Goal: Information Seeking & Learning: Learn about a topic

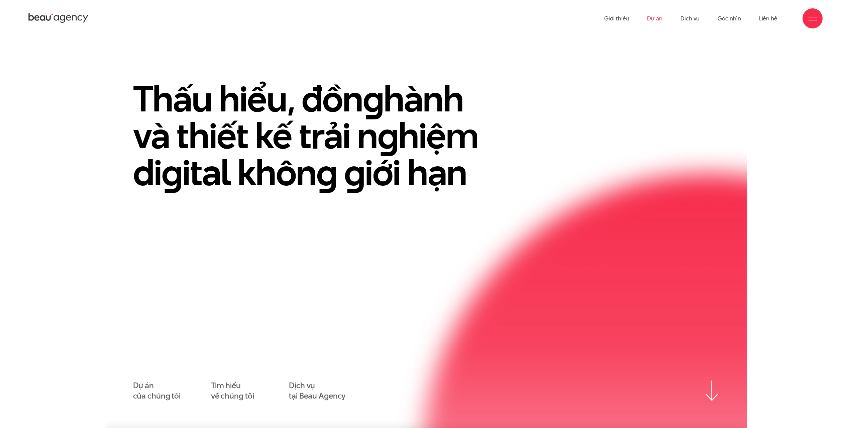
click at [649, 24] on link "Dự án" at bounding box center [654, 18] width 15 height 37
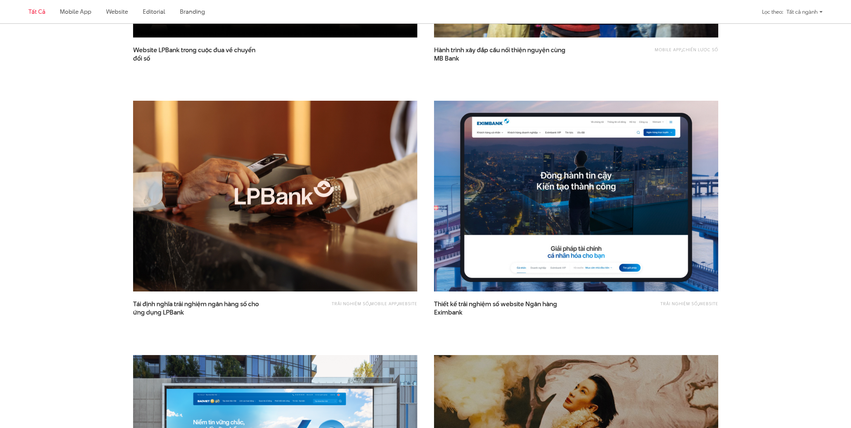
scroll to position [435, 0]
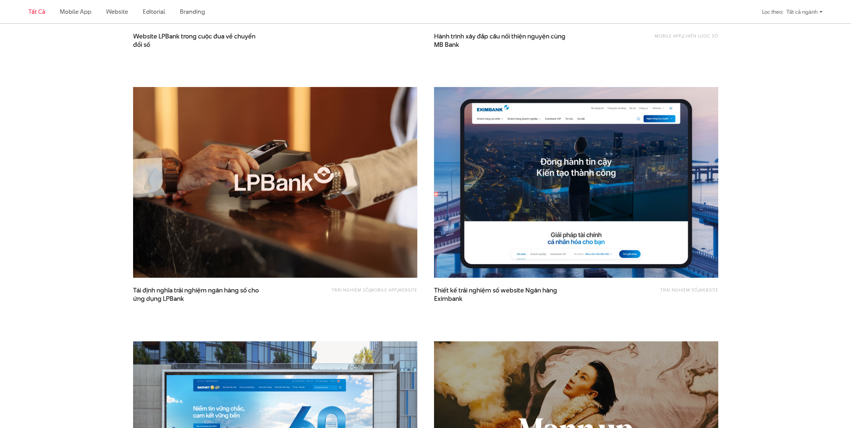
click at [546, 256] on img at bounding box center [576, 182] width 313 height 209
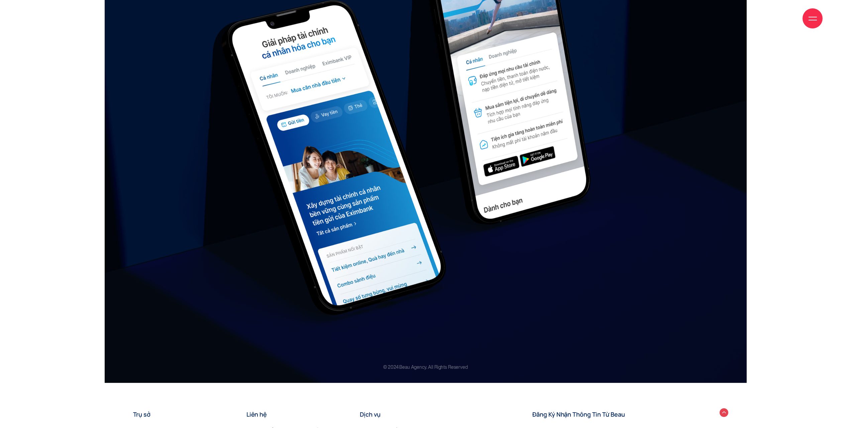
scroll to position [9755, 0]
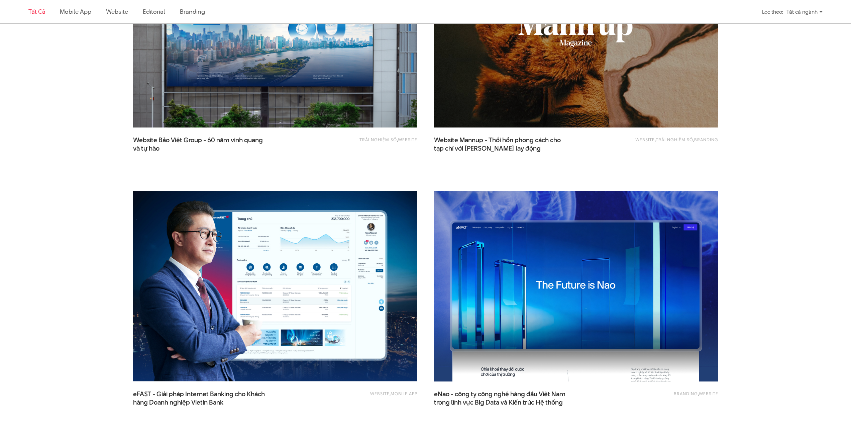
scroll to position [841, 0]
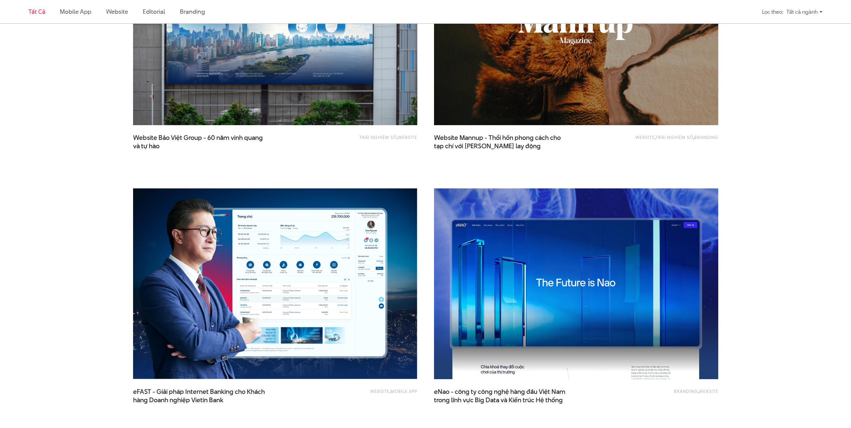
click at [564, 284] on img at bounding box center [576, 283] width 313 height 209
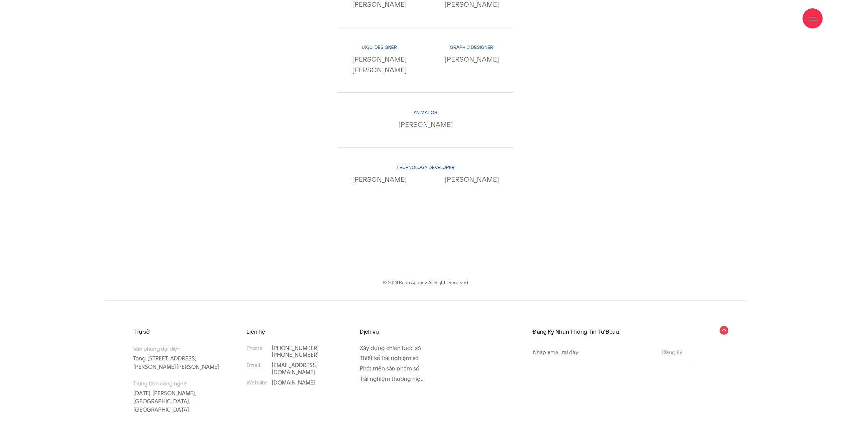
scroll to position [7152, 0]
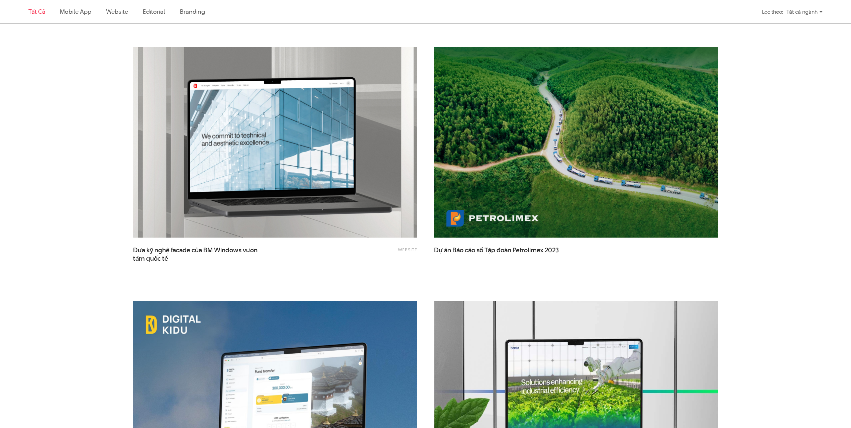
scroll to position [1242, 0]
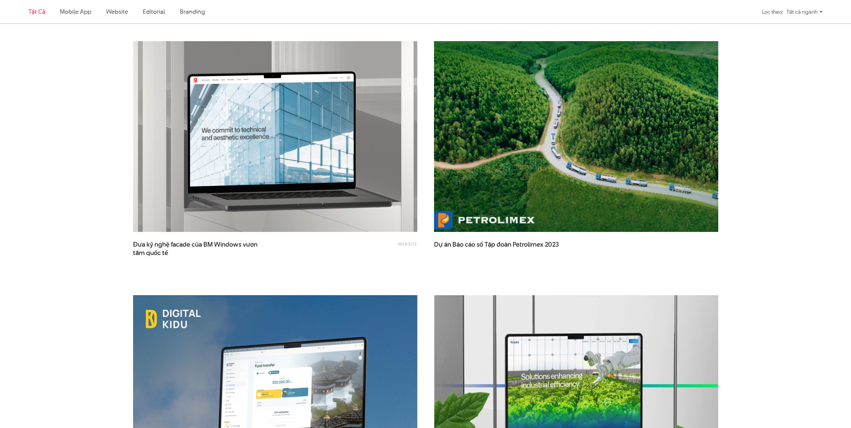
click at [576, 205] on img at bounding box center [576, 136] width 313 height 209
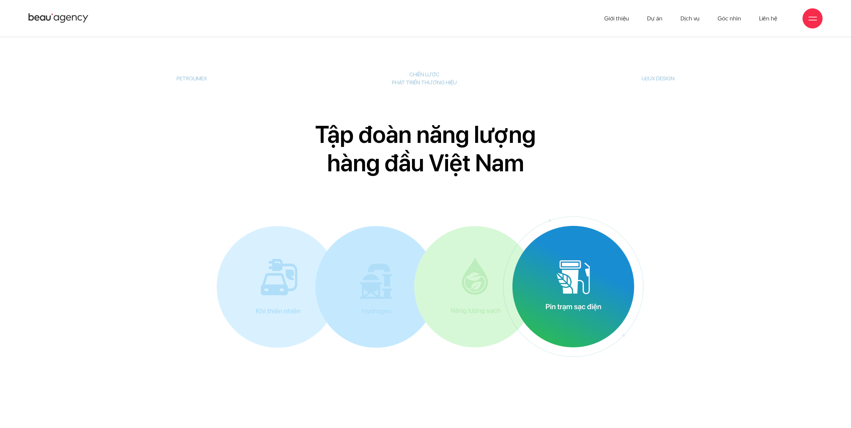
scroll to position [3544, 0]
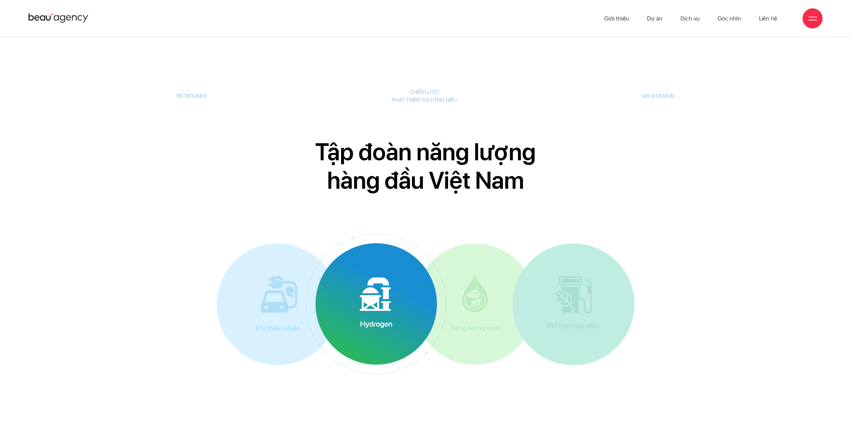
click at [338, 269] on img at bounding box center [376, 304] width 122 height 122
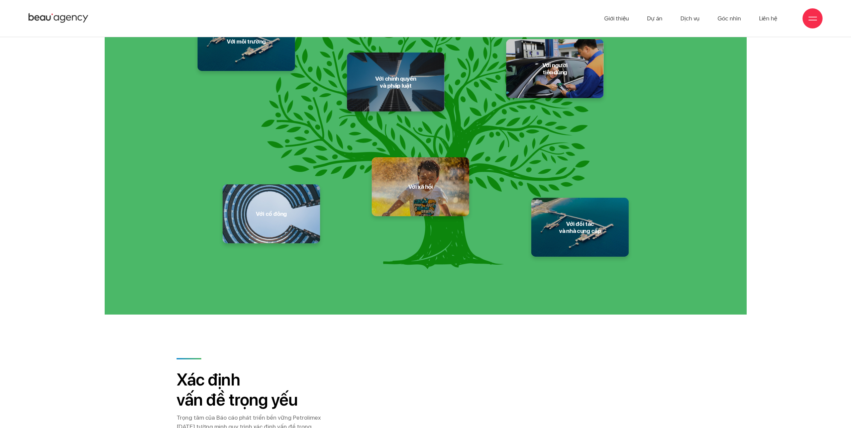
scroll to position [912, 0]
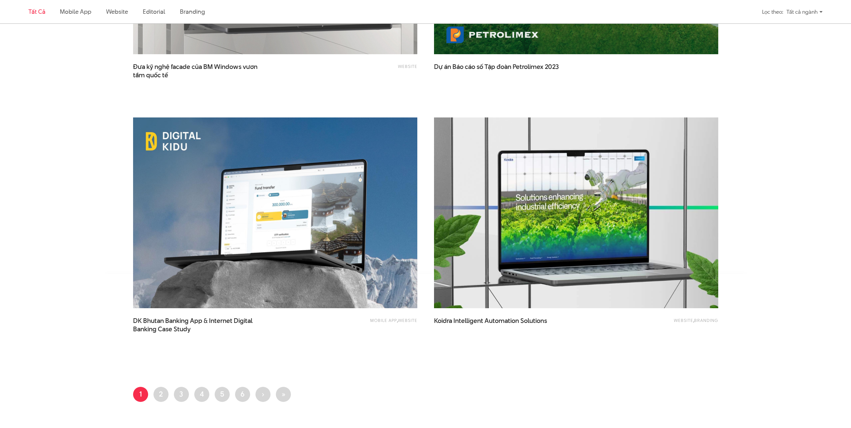
scroll to position [1543, 0]
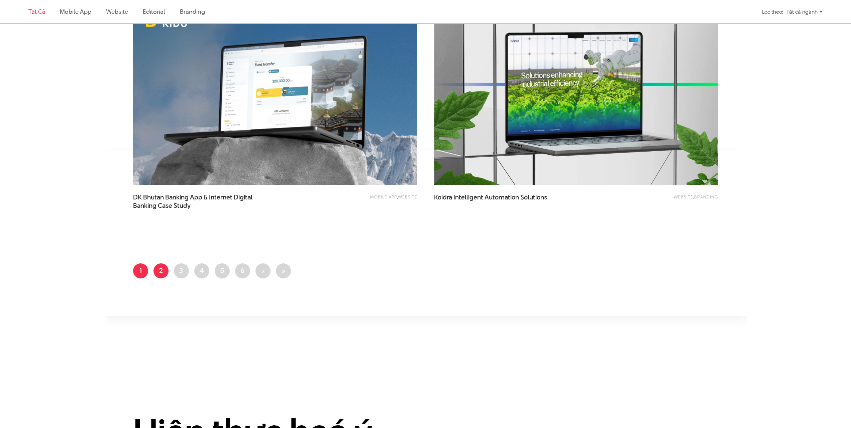
click at [165, 271] on link "Trang 2" at bounding box center [160, 270] width 15 height 15
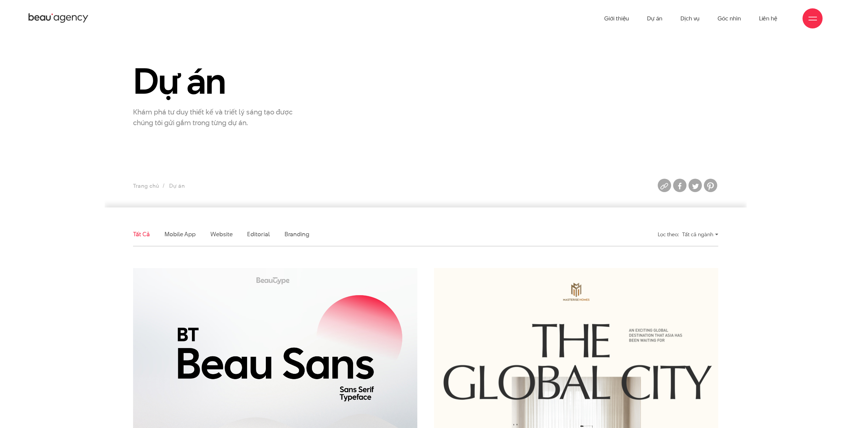
click at [172, 427] on img at bounding box center [275, 362] width 313 height 209
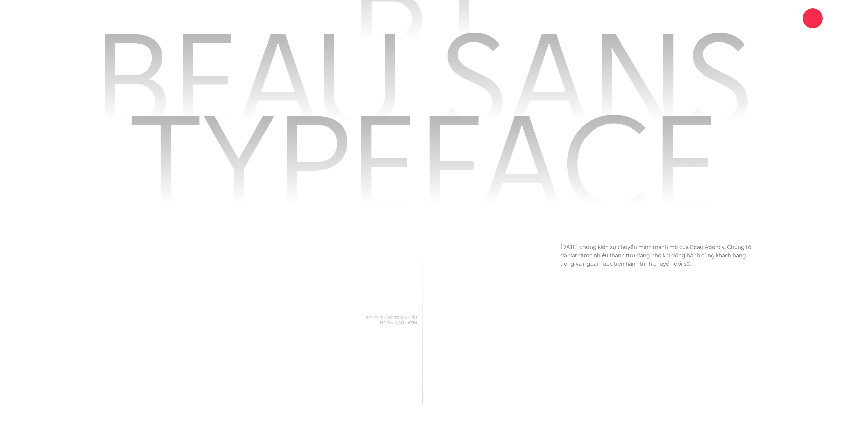
scroll to position [936, 0]
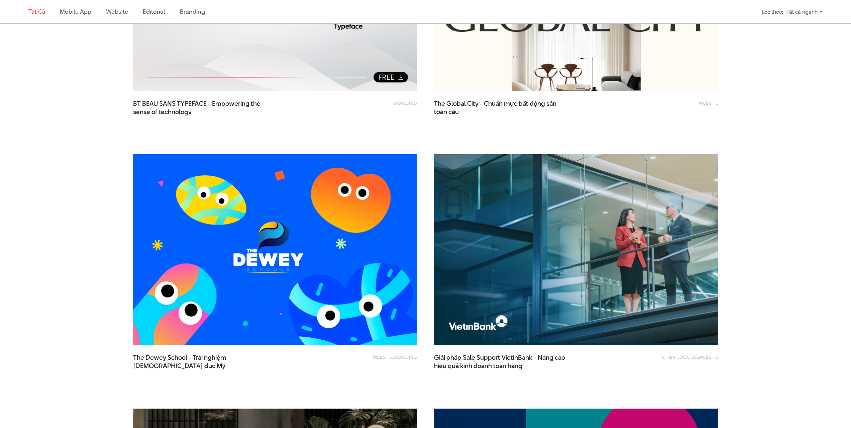
scroll to position [368, 0]
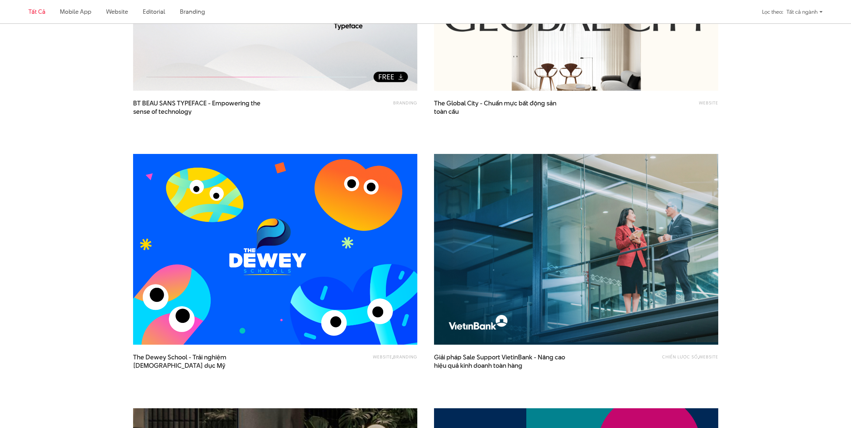
click at [322, 264] on img at bounding box center [275, 248] width 313 height 209
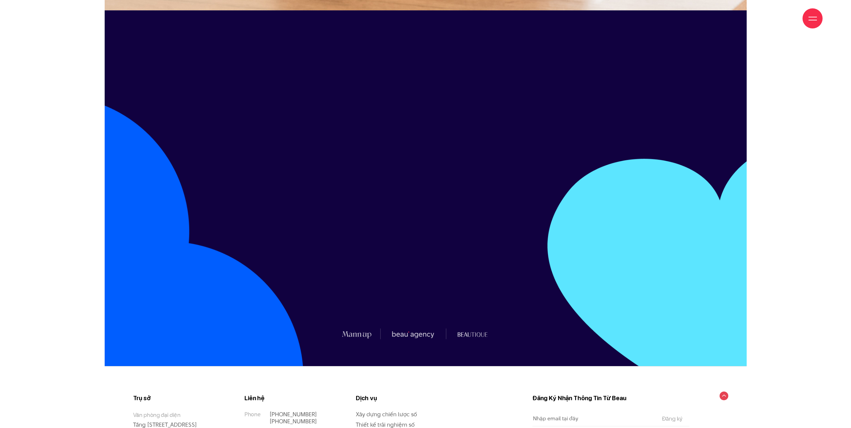
scroll to position [10637, 0]
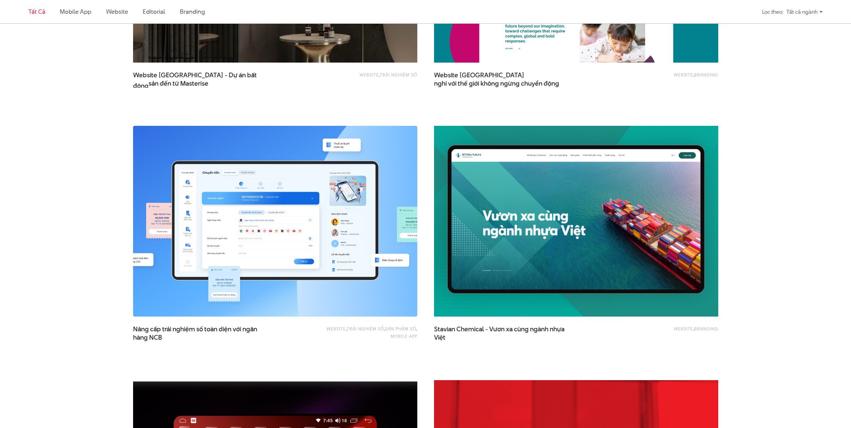
scroll to position [903, 0]
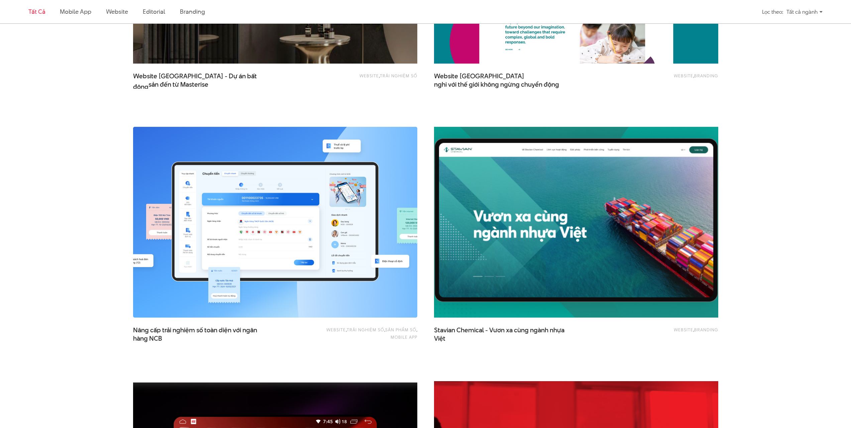
click at [572, 275] on img at bounding box center [576, 221] width 313 height 209
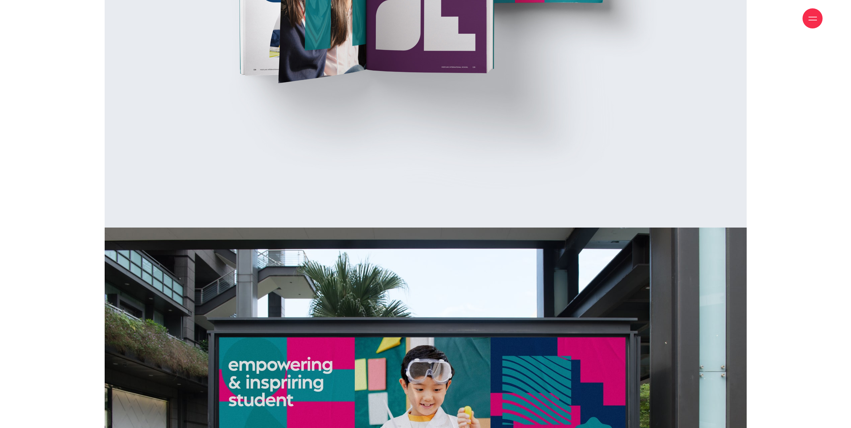
scroll to position [11401, 0]
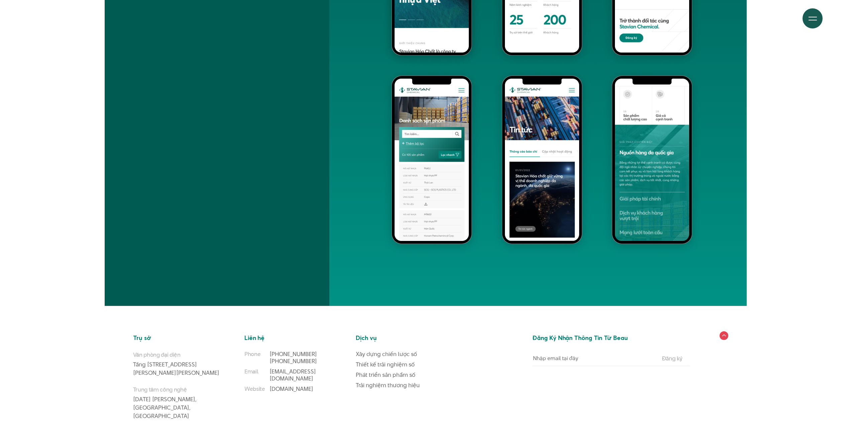
scroll to position [5540, 0]
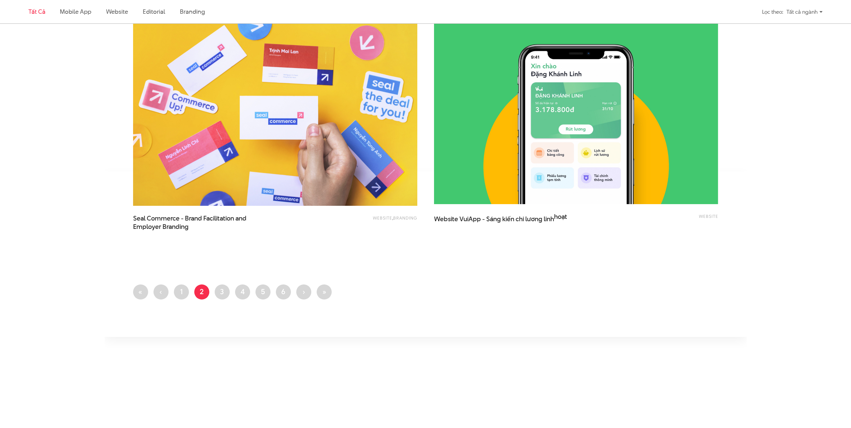
scroll to position [1577, 0]
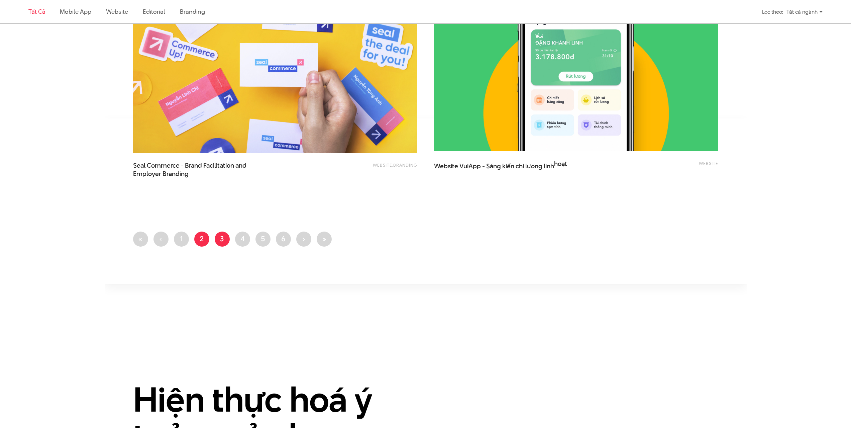
click at [223, 243] on link "Trang 3" at bounding box center [222, 238] width 15 height 15
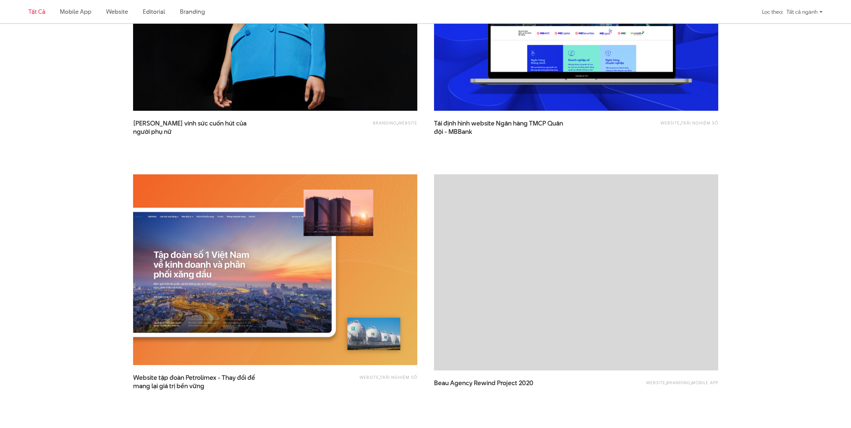
scroll to position [602, 0]
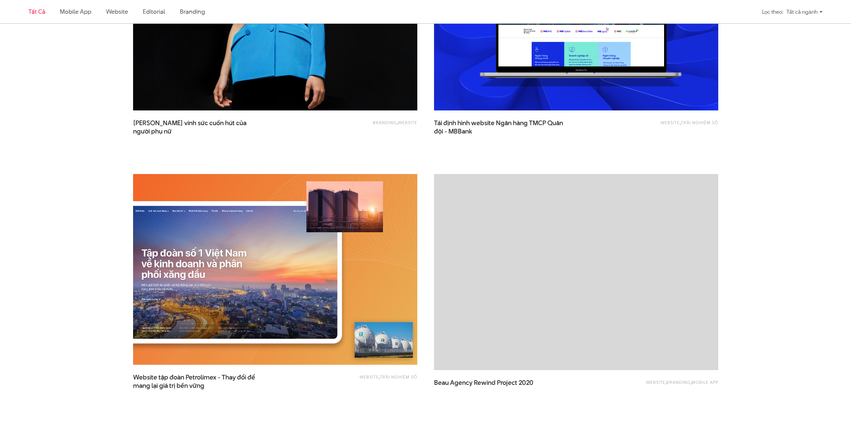
click at [347, 321] on img at bounding box center [275, 268] width 313 height 209
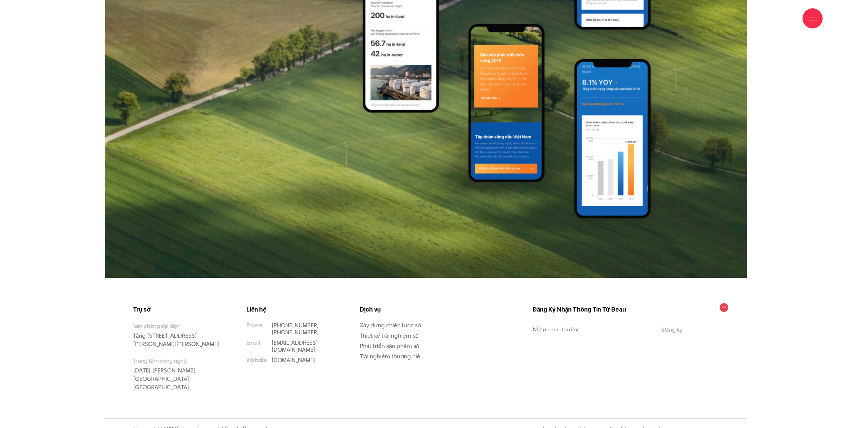
scroll to position [7501, 0]
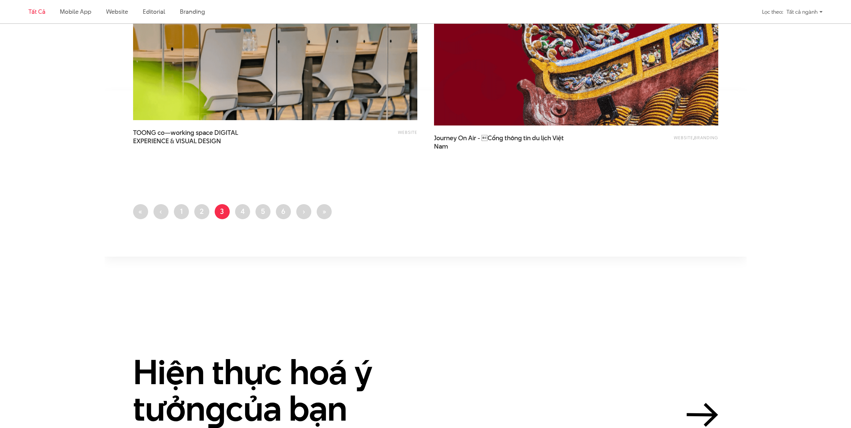
scroll to position [1610, 0]
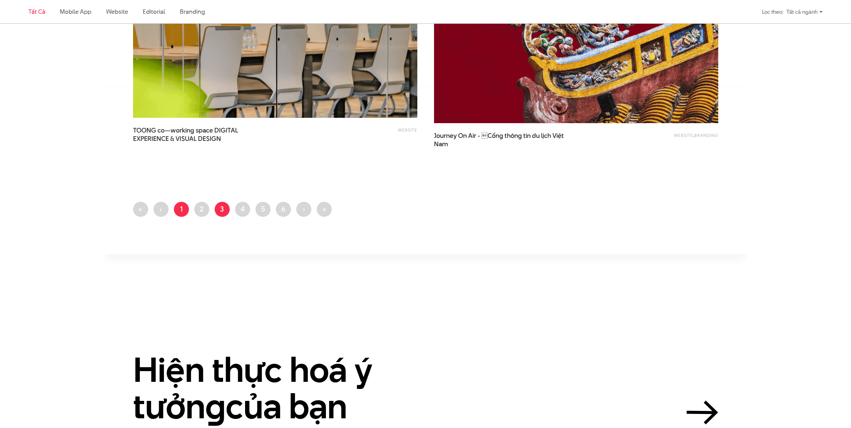
click at [181, 211] on link "Trang 1" at bounding box center [181, 209] width 15 height 15
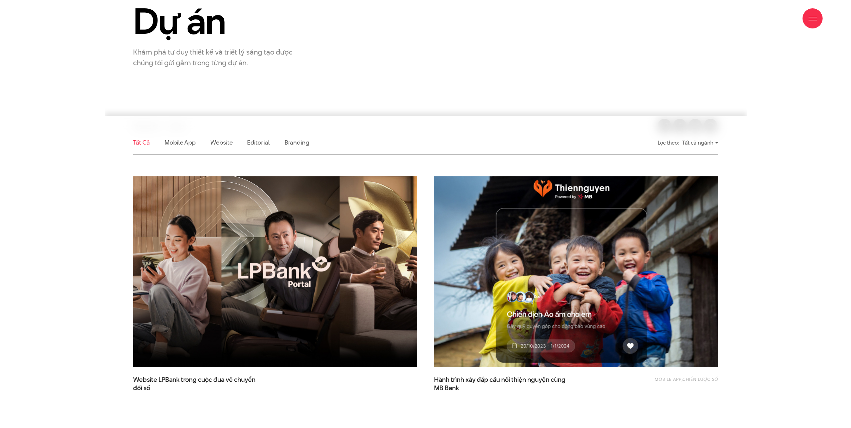
scroll to position [100, 0]
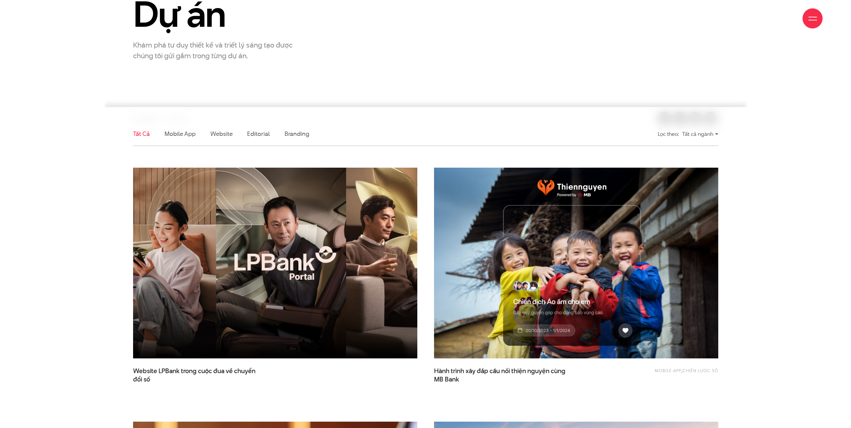
click at [376, 292] on img at bounding box center [275, 262] width 313 height 209
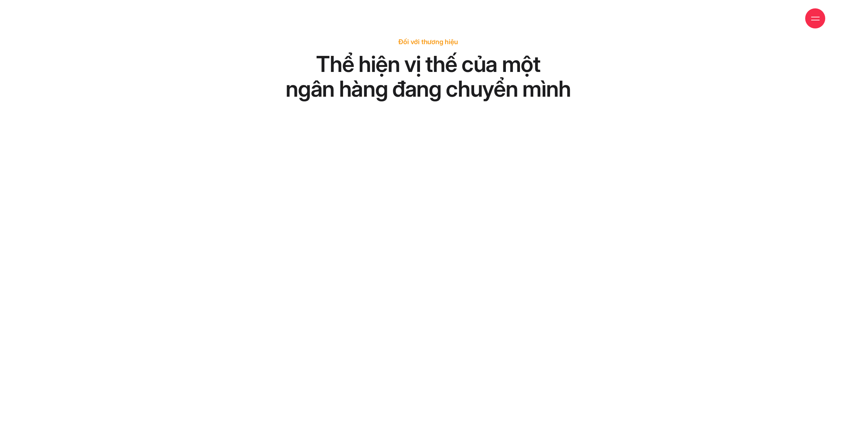
scroll to position [100, 0]
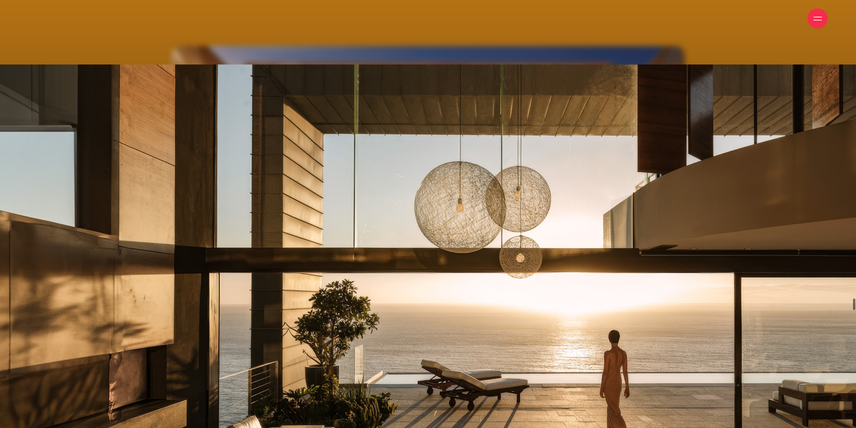
drag, startPoint x: 295, startPoint y: 280, endPoint x: 298, endPoint y: 277, distance: 4.4
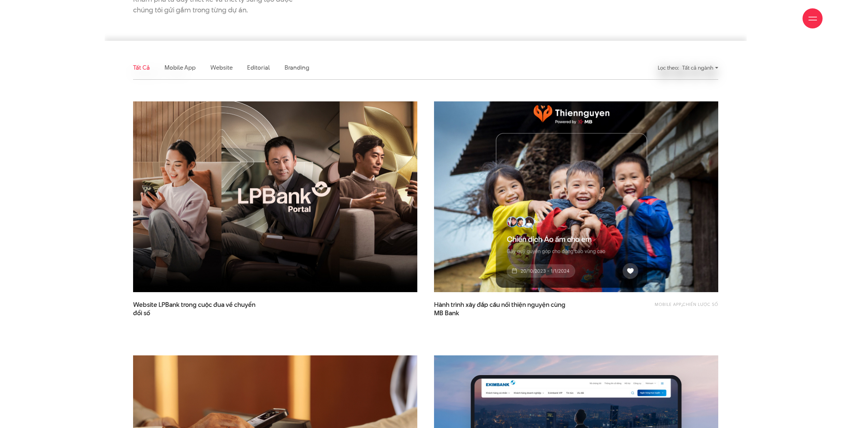
scroll to position [167, 0]
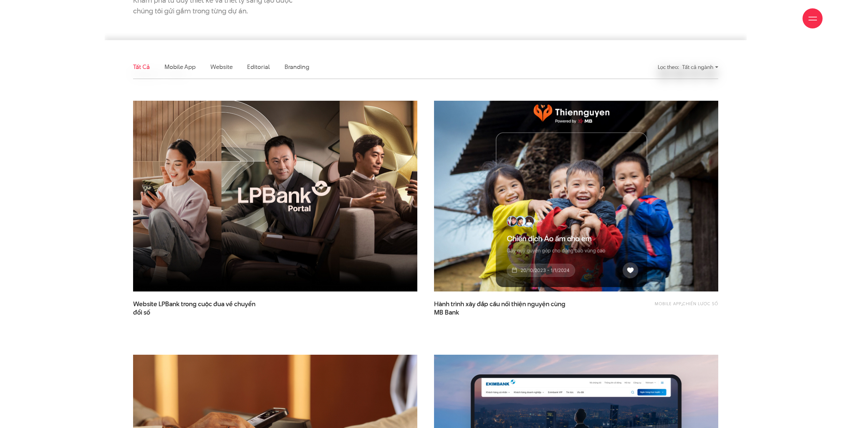
click at [536, 261] on img at bounding box center [576, 195] width 313 height 209
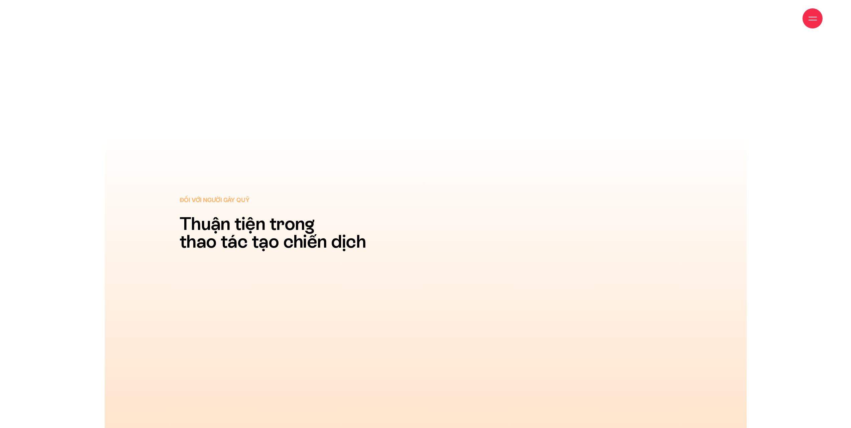
scroll to position [10431, 0]
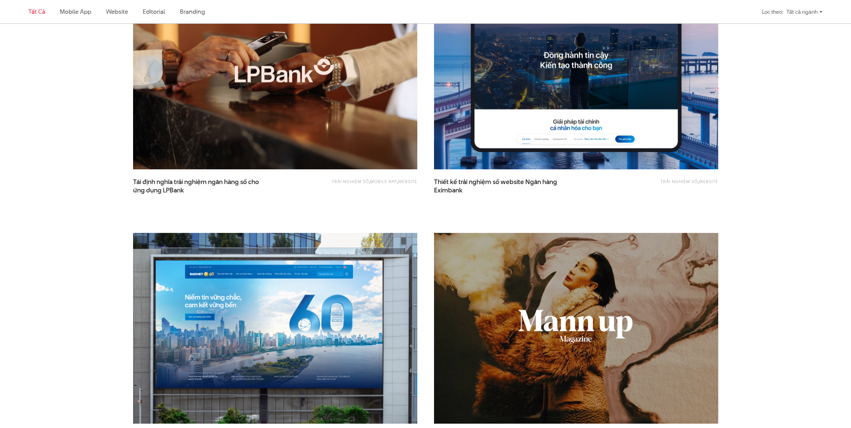
scroll to position [568, 0]
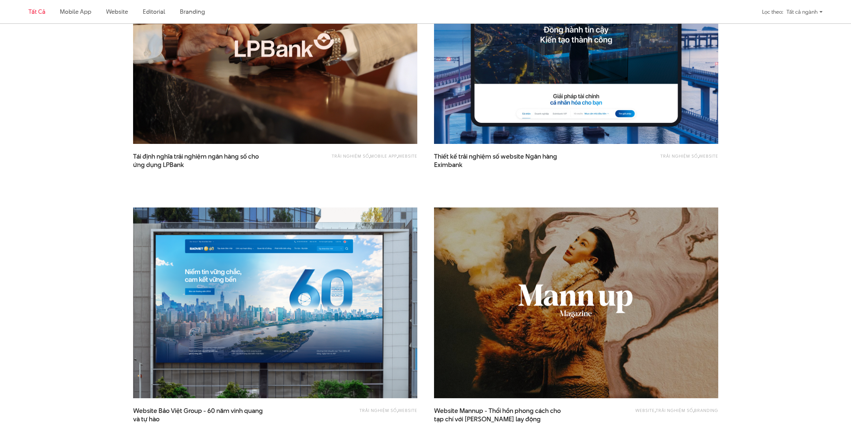
click at [356, 261] on img at bounding box center [275, 302] width 313 height 209
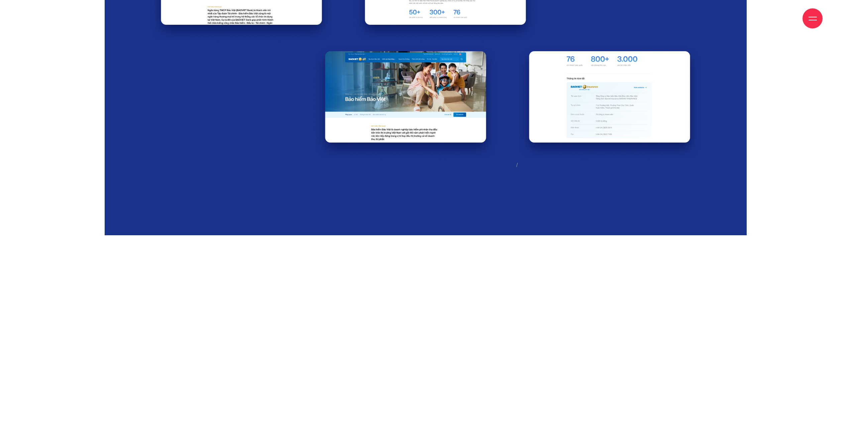
scroll to position [9146, 0]
